Goal: Information Seeking & Learning: Learn about a topic

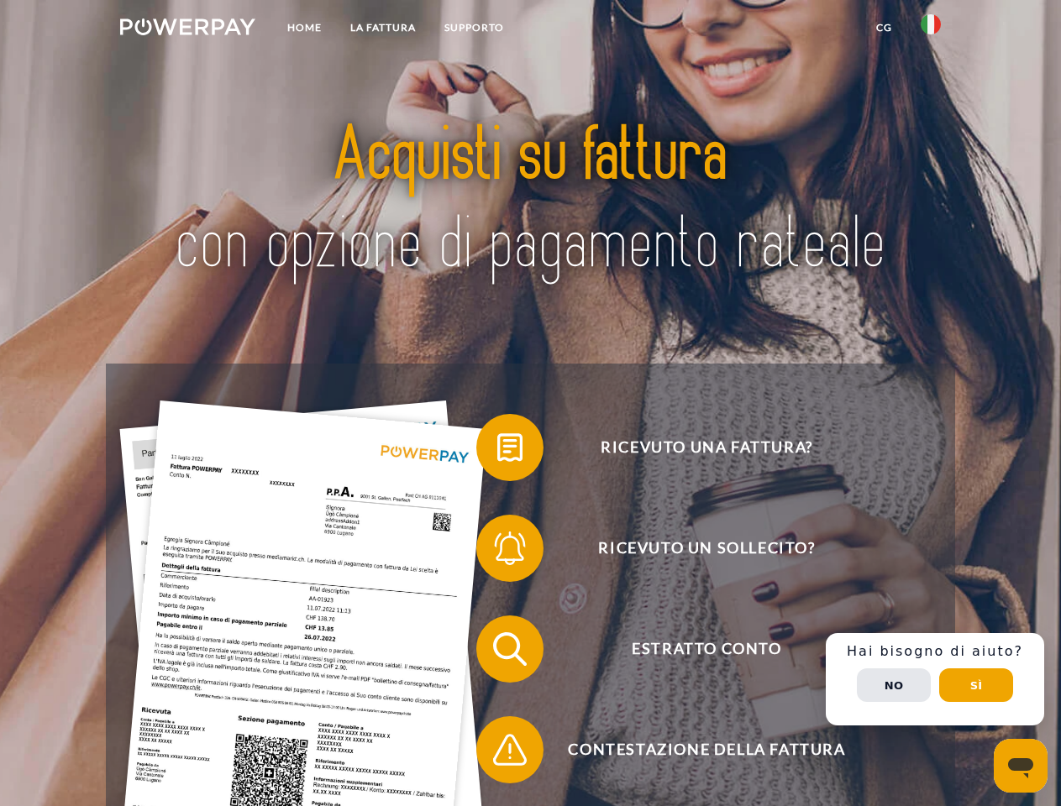
click at [187, 29] on img at bounding box center [187, 26] width 135 height 17
click at [931, 29] on img at bounding box center [931, 24] width 20 height 20
click at [884, 28] on link "CG" at bounding box center [884, 28] width 45 height 30
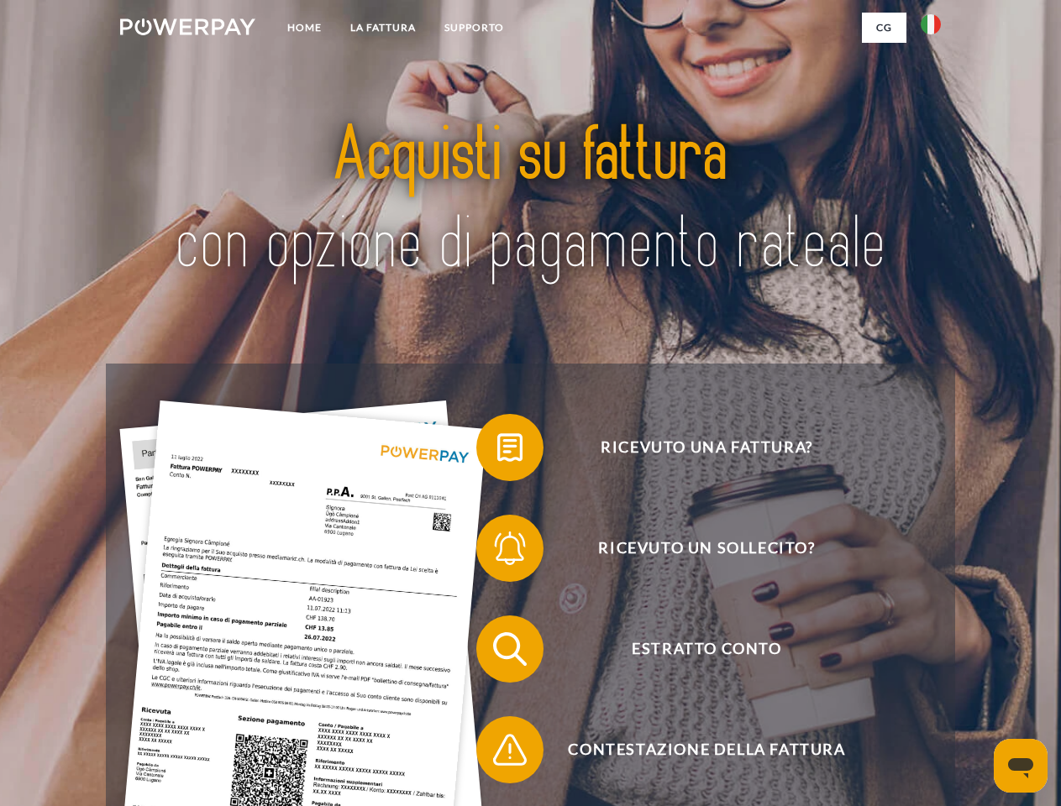
click at [497, 451] on span at bounding box center [485, 448] width 84 height 84
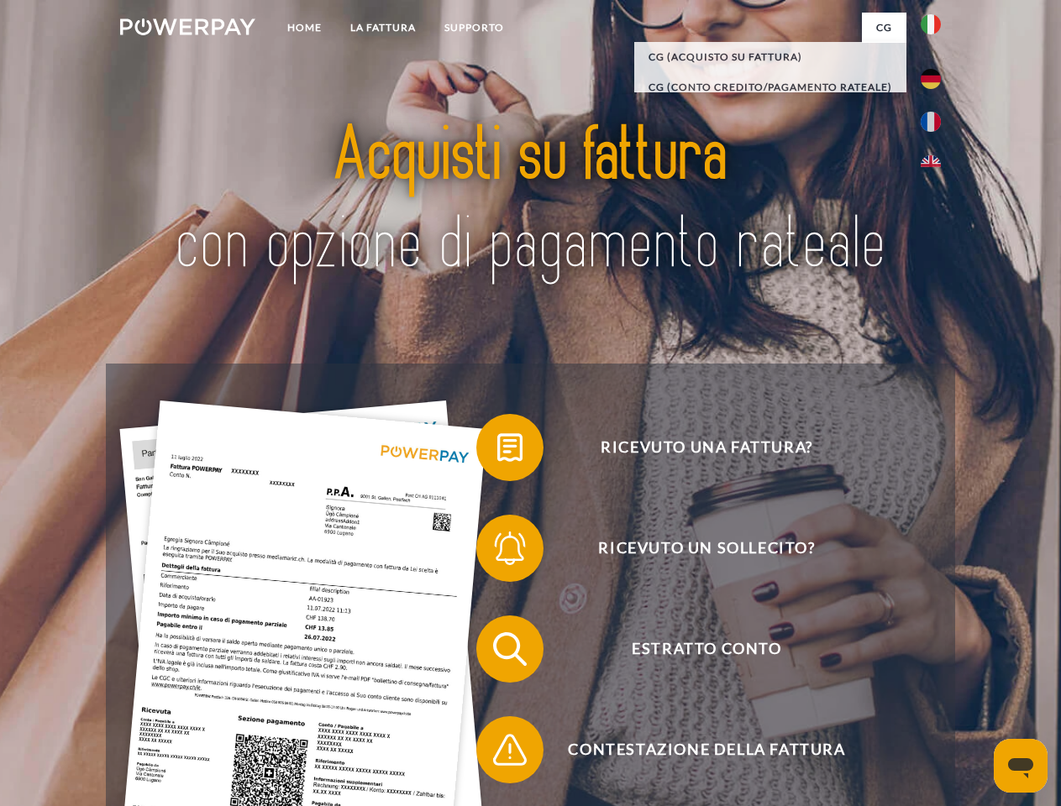
click at [497, 552] on span at bounding box center [485, 549] width 84 height 84
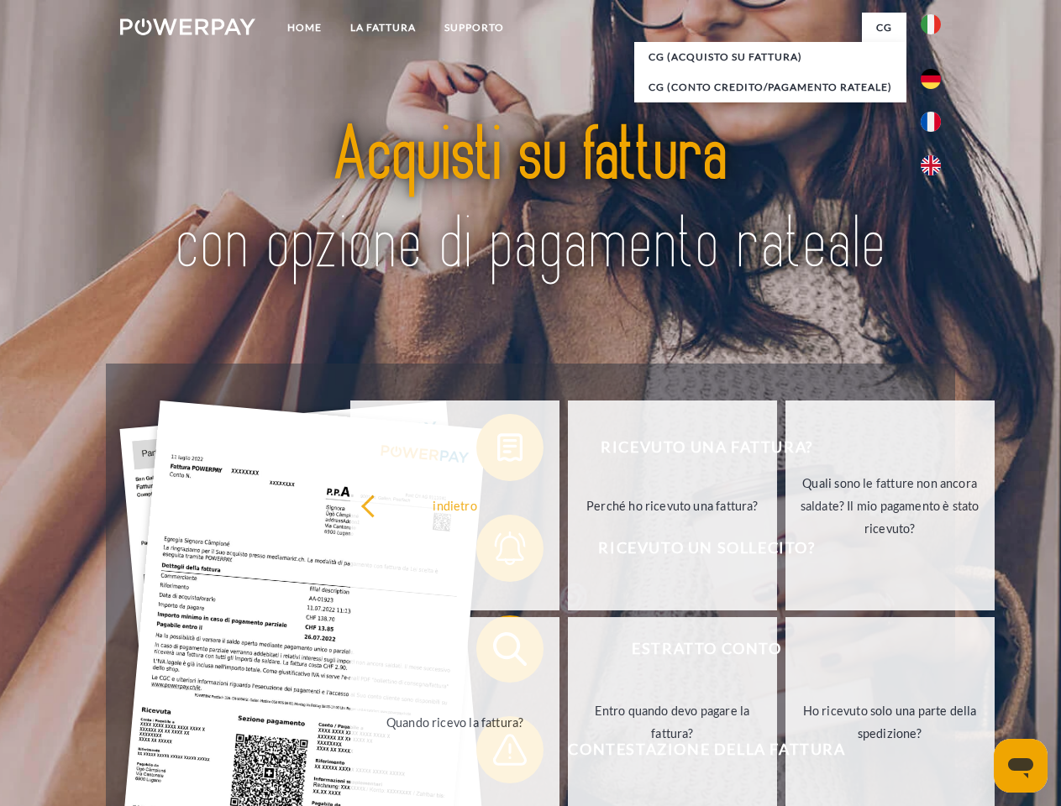
click at [568, 653] on link "Entro quando devo pagare la fattura?" at bounding box center [672, 722] width 209 height 210
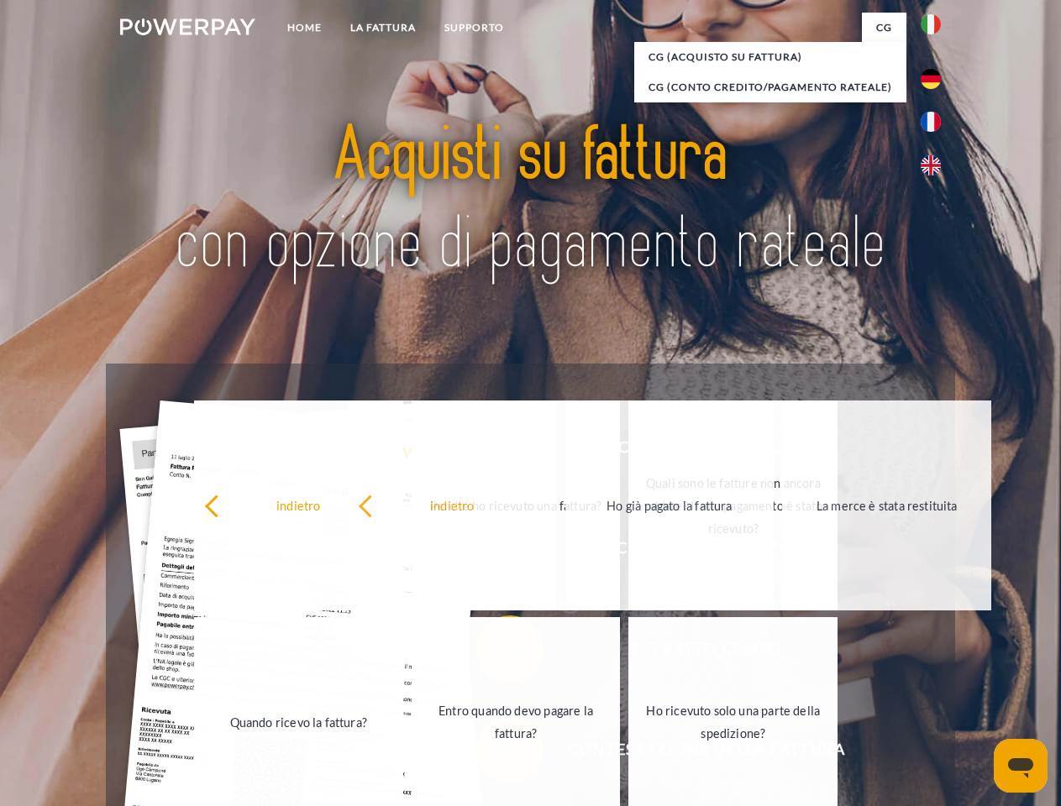
click at [497, 754] on div "indietro Perché ho ricevuto una fattura? Quali sono le fatture non ancora salda…" at bounding box center [516, 613] width 679 height 433
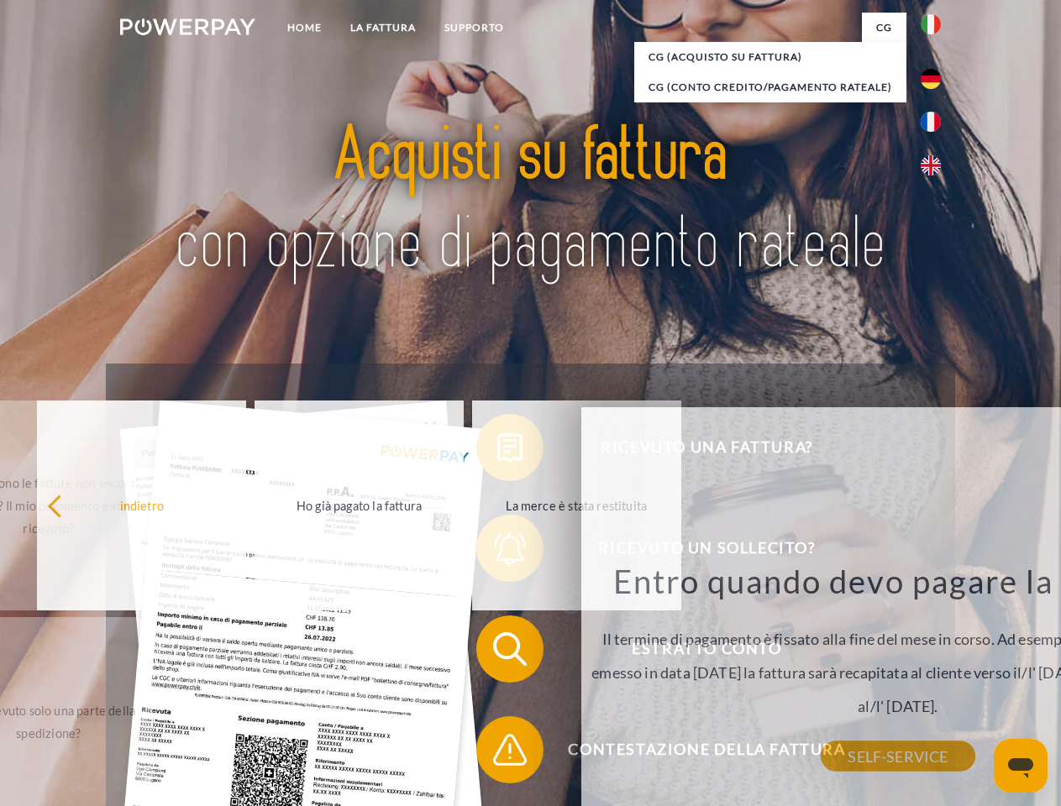
click at [935, 680] on div "Ricevuto una fattura? Ricevuto un sollecito? Estratto conto indietro" at bounding box center [530, 700] width 848 height 672
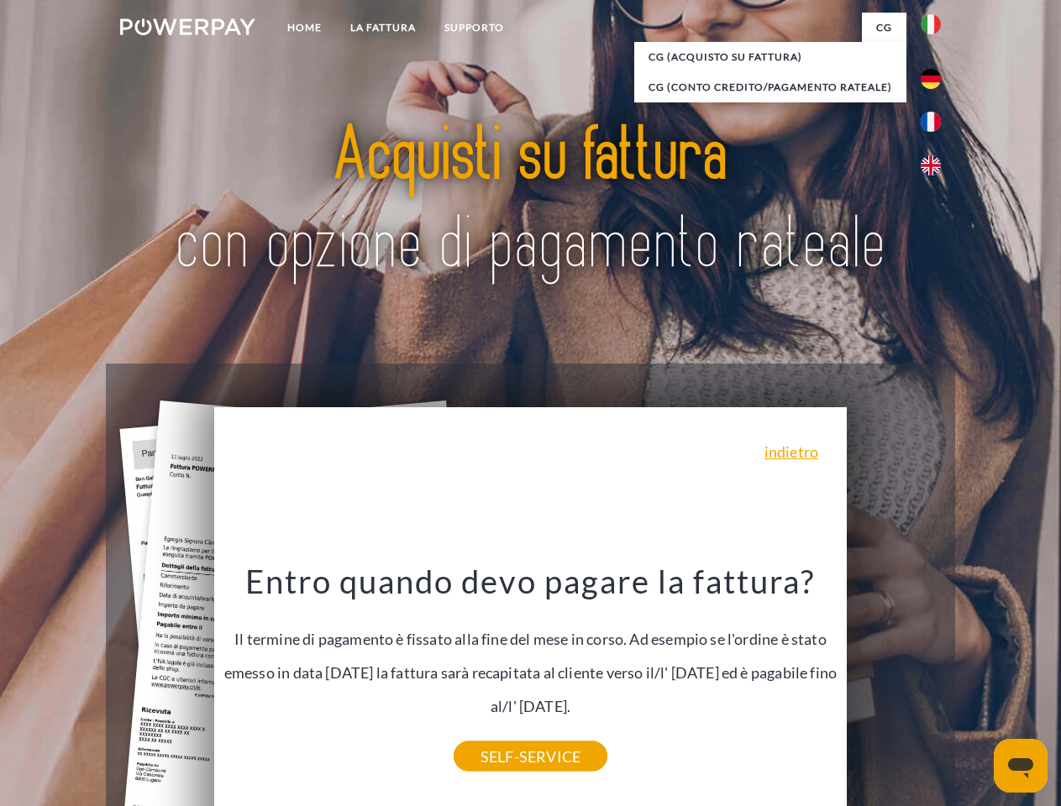
click at [894, 683] on span "Estratto conto" at bounding box center [707, 649] width 412 height 67
click at [976, 686] on header "Home LA FATTURA [GEOGRAPHIC_DATA]" at bounding box center [530, 580] width 1061 height 1160
